Goal: Task Accomplishment & Management: Complete application form

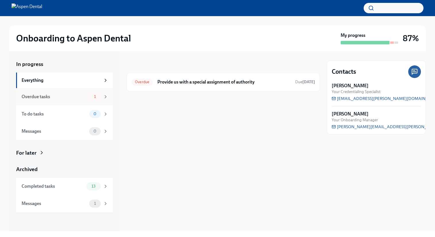
click at [65, 99] on div "Overdue tasks" at bounding box center [54, 97] width 65 height 6
click at [189, 85] on h6 "Provide us with a special assignment of authority" at bounding box center [223, 82] width 133 height 6
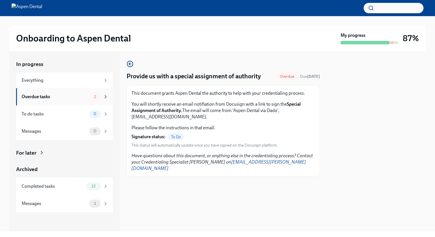
click at [32, 100] on div "Overdue tasks 1" at bounding box center [65, 97] width 87 height 8
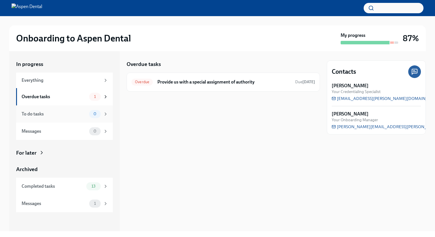
click at [31, 111] on div "To do tasks" at bounding box center [54, 114] width 65 height 6
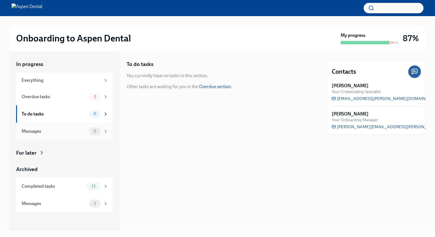
click at [44, 138] on div "Messages 0" at bounding box center [64, 131] width 97 height 17
click at [39, 182] on div "Completed tasks 13" at bounding box center [64, 186] width 97 height 17
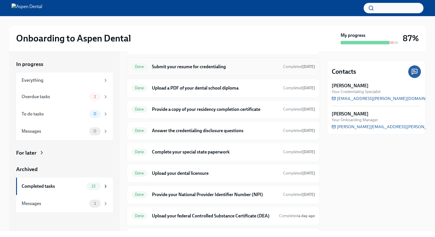
scroll to position [140, 0]
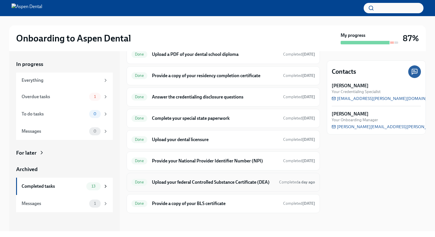
click at [148, 177] on div "Done Upload your federal Controlled Substance Certificate (DEA) Completed a day…" at bounding box center [223, 182] width 193 height 19
click at [204, 179] on h6 "Upload your federal Controlled Substance Certificate (DEA)" at bounding box center [213, 182] width 123 height 6
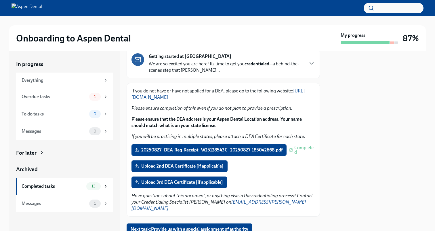
scroll to position [44, 0]
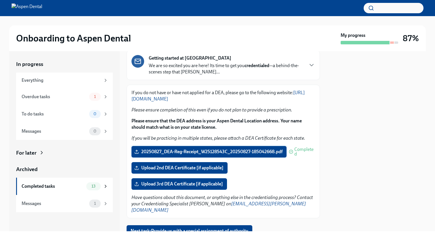
click at [280, 156] on label "20250827_DEA-Reg-Receipt_W25128543C_20250827-185042668.pdf" at bounding box center [209, 152] width 155 height 12
click at [0, 0] on input "20250827_DEA-Reg-Receipt_W25128543C_20250827-185042668.pdf" at bounding box center [0, 0] width 0 height 0
click at [173, 147] on label "20250827_DEA-Reg-Receipt_W25128543C_20250827-185042668.pdf" at bounding box center [209, 152] width 155 height 12
click at [0, 0] on input "20250827_DEA-Reg-Receipt_W25128543C_20250827-185042668.pdf" at bounding box center [0, 0] width 0 height 0
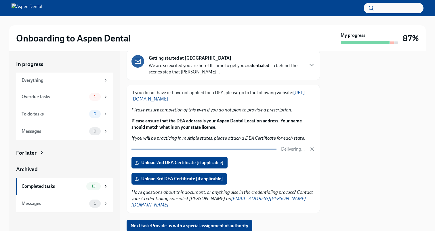
scroll to position [56, 0]
